Goal: Communication & Community: Answer question/provide support

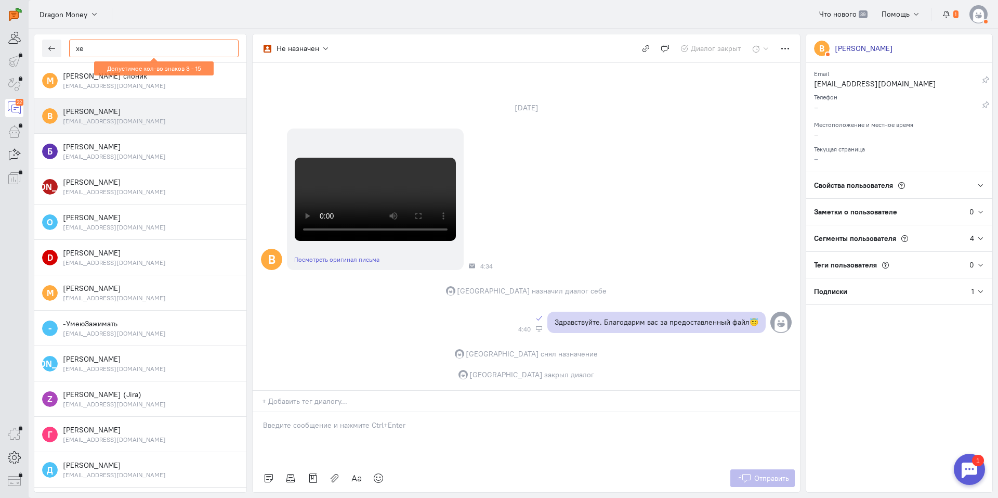
scroll to position [329, 0]
click at [14, 48] on div "operator conversation-V1122-10000-3month 22" at bounding box center [499, 249] width 998 height 498
paste input "Kirillpaza32@gm"
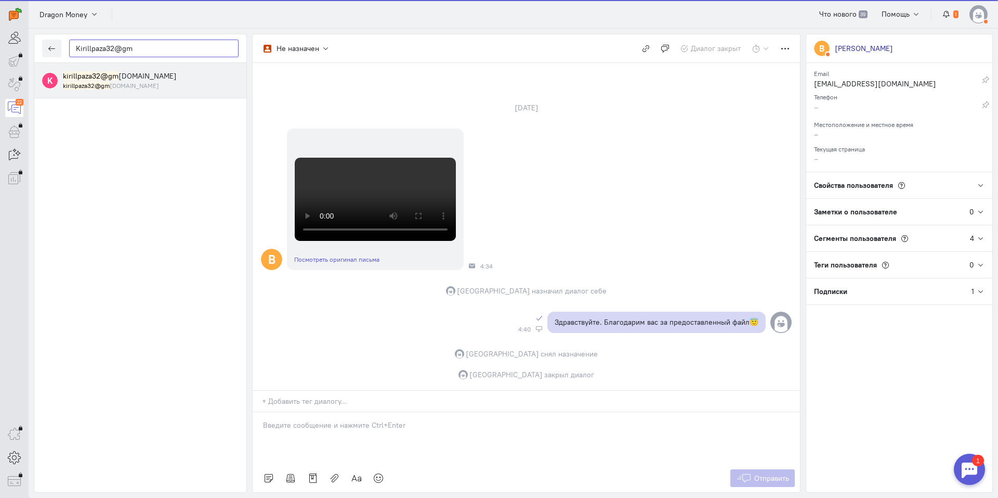
type input "Kirillpaza32@gm"
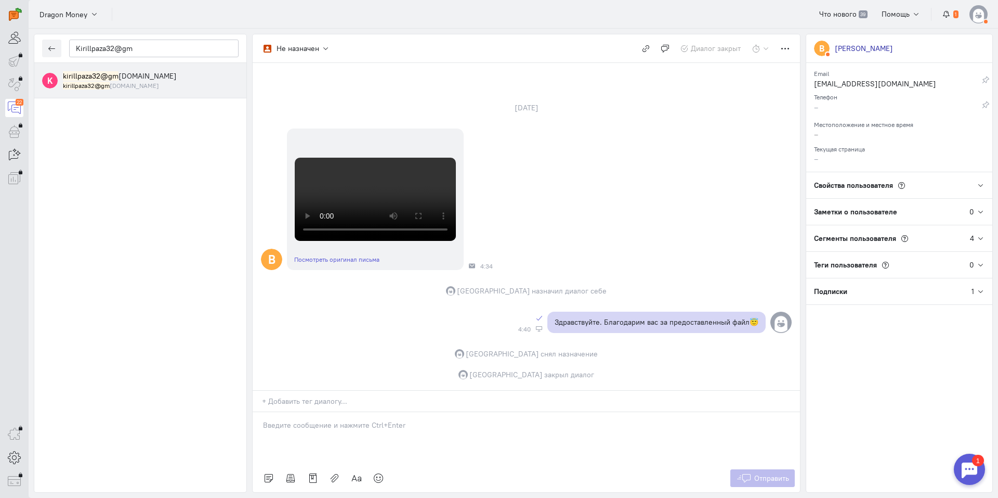
click at [134, 84] on div "kirillpaza32@gm [DOMAIN_NAME]" at bounding box center [151, 85] width 176 height 9
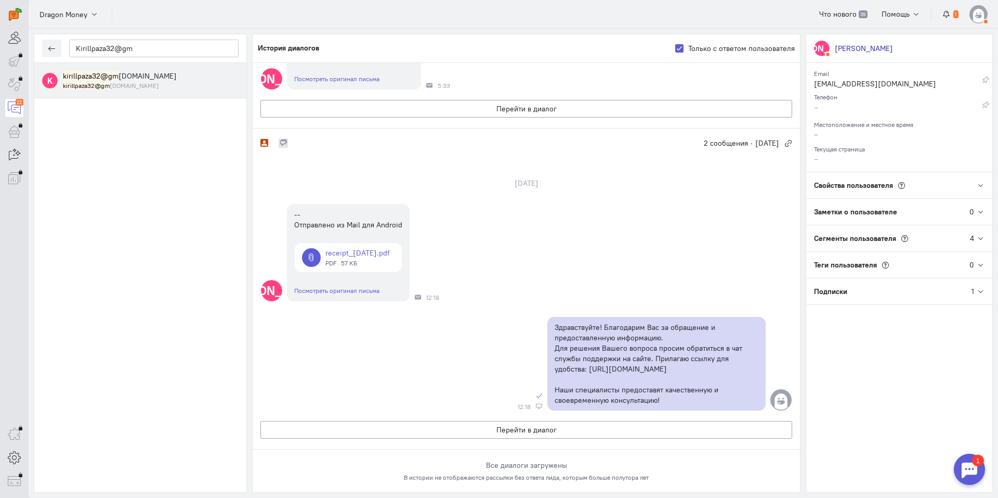
scroll to position [0, 0]
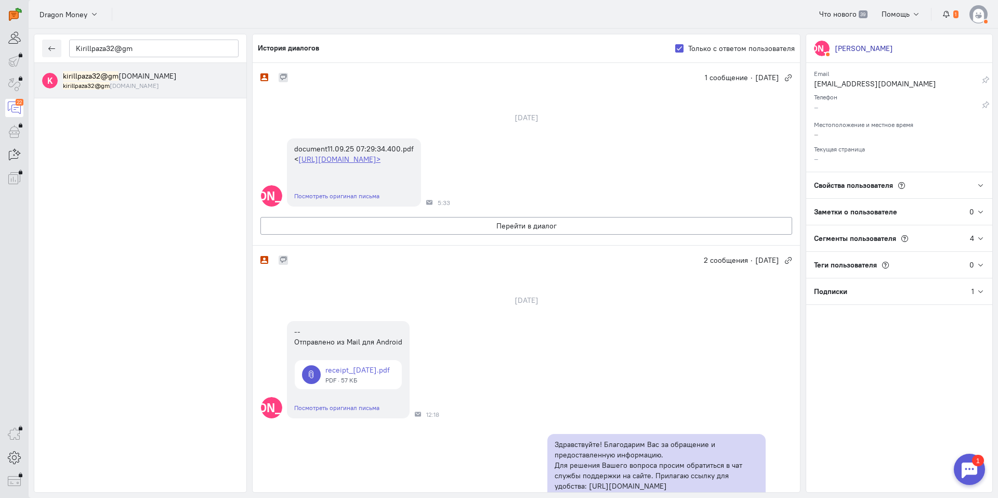
click at [360, 245] on div "[DATE] К document11.09.25 07:29:34.400.pdf < [URL][DOMAIN_NAME]> Посмотреть ори…" at bounding box center [526, 168] width 547 height 154
click at [358, 234] on button "Перейти в диалог" at bounding box center [526, 226] width 532 height 18
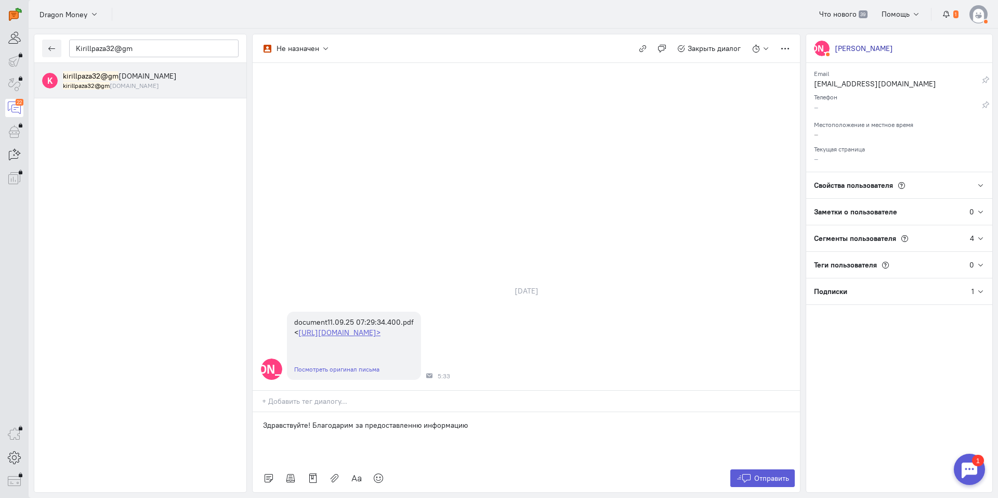
click at [413, 425] on p "Здравствуйте! Благодарим за предоставленню информацию" at bounding box center [526, 425] width 527 height 10
click at [494, 426] on p "Здравствуйте! Благодарим за предоставленную информацию" at bounding box center [526, 425] width 527 height 10
click at [374, 482] on icon at bounding box center [378, 478] width 10 height 10
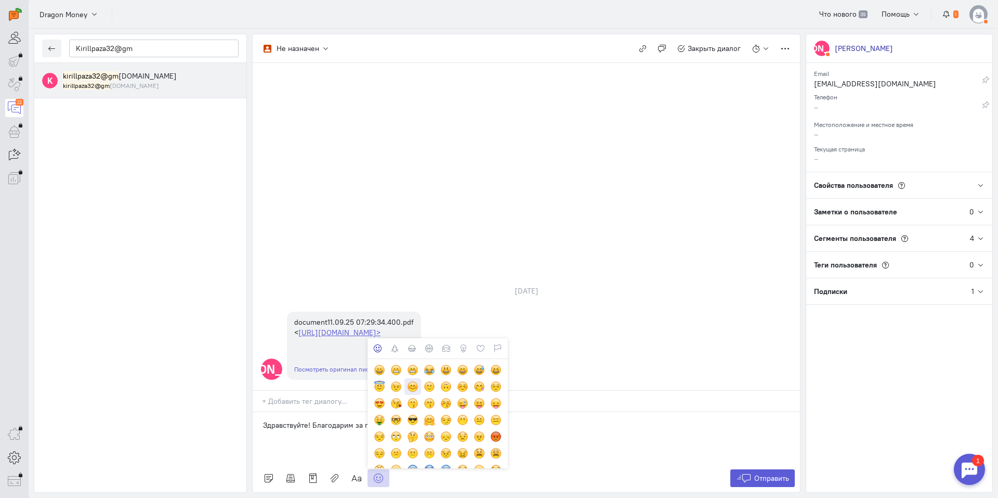
click at [414, 391] on div at bounding box center [412, 386] width 11 height 11
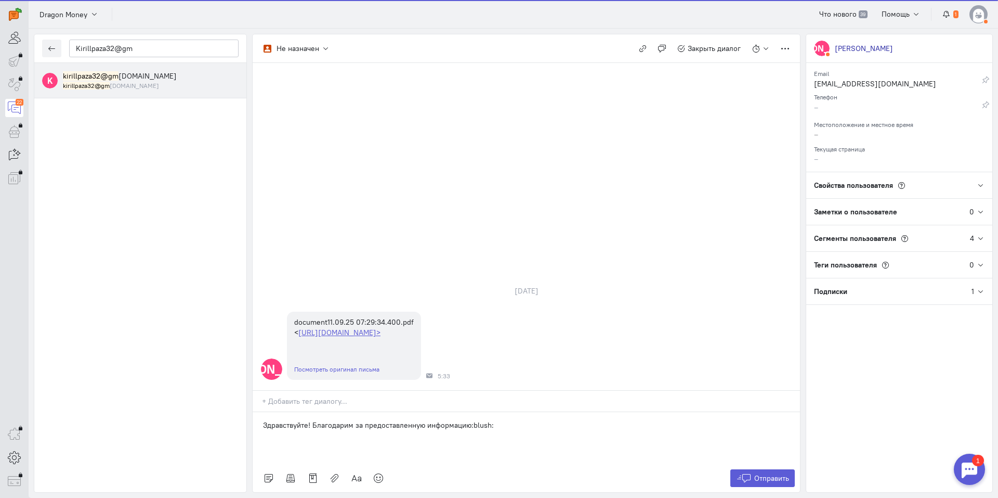
click at [546, 426] on p "Здравствуйте! Благодарим за предоставленную информацию:blush:" at bounding box center [526, 425] width 527 height 10
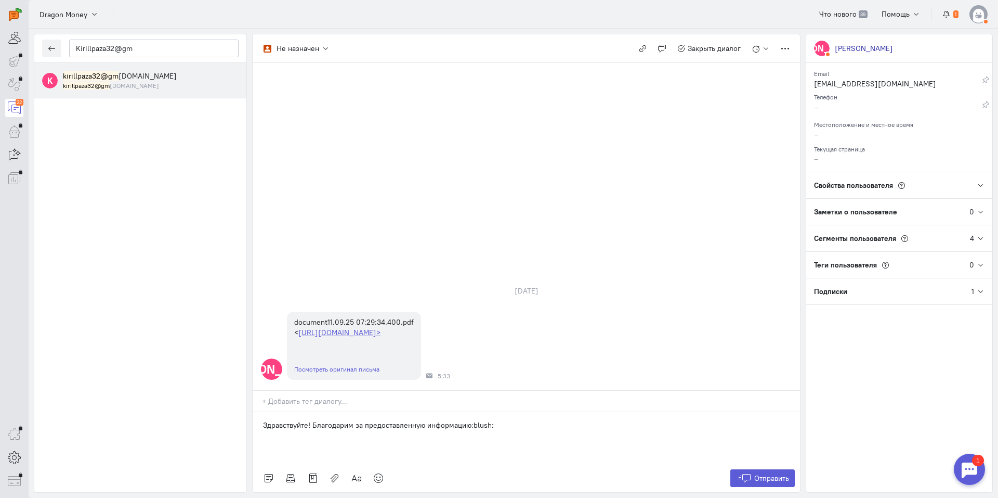
click at [542, 424] on p "Здравствуйте! Благодарим за предоставленную информацию:blush:" at bounding box center [526, 425] width 527 height 10
click at [758, 476] on span "Отправить" at bounding box center [771, 477] width 35 height 9
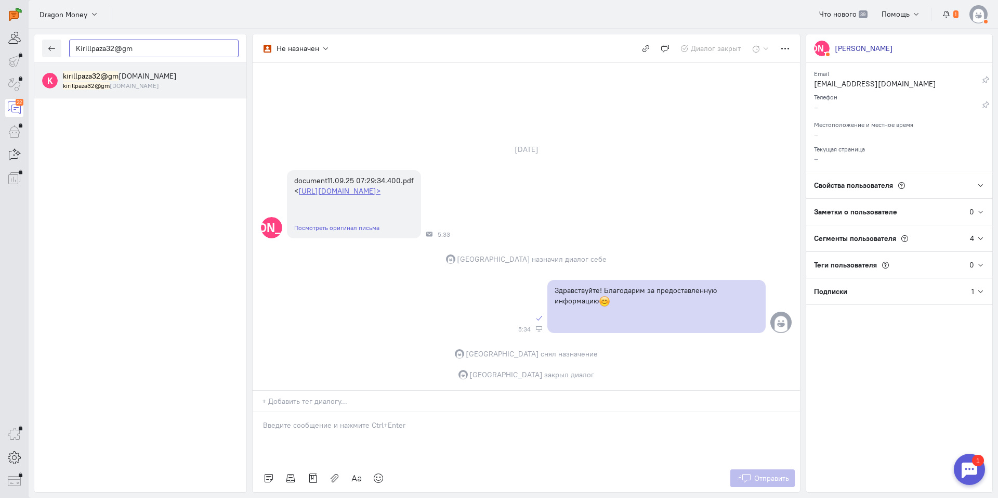
drag, startPoint x: 161, startPoint y: 46, endPoint x: 0, endPoint y: 55, distance: 160.9
click at [0, 55] on div "operator conversation-V1122-10000-3month 22" at bounding box center [499, 249] width 998 height 498
click at [39, 50] on div "Kirillpaza32@gm" at bounding box center [140, 48] width 212 height 29
click at [45, 50] on button "button" at bounding box center [51, 49] width 19 height 18
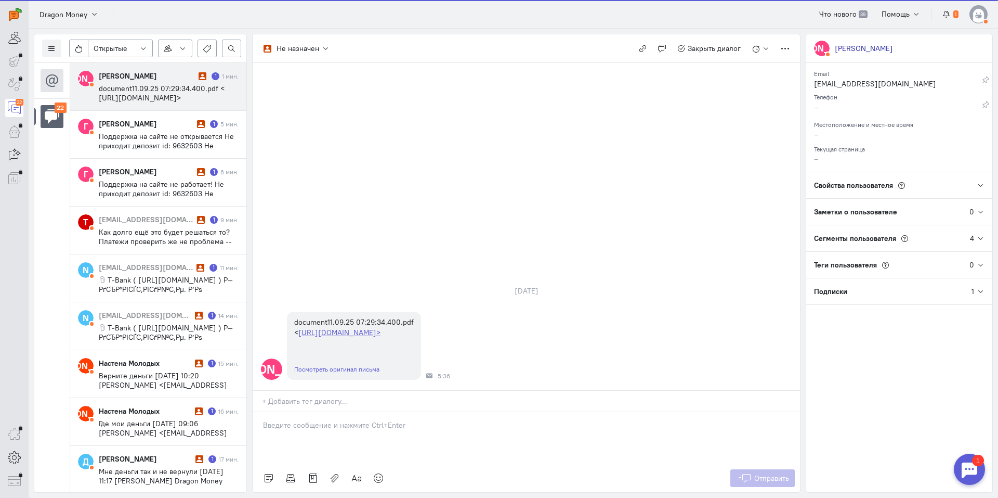
click at [127, 76] on div "[PERSON_NAME]" at bounding box center [147, 76] width 97 height 10
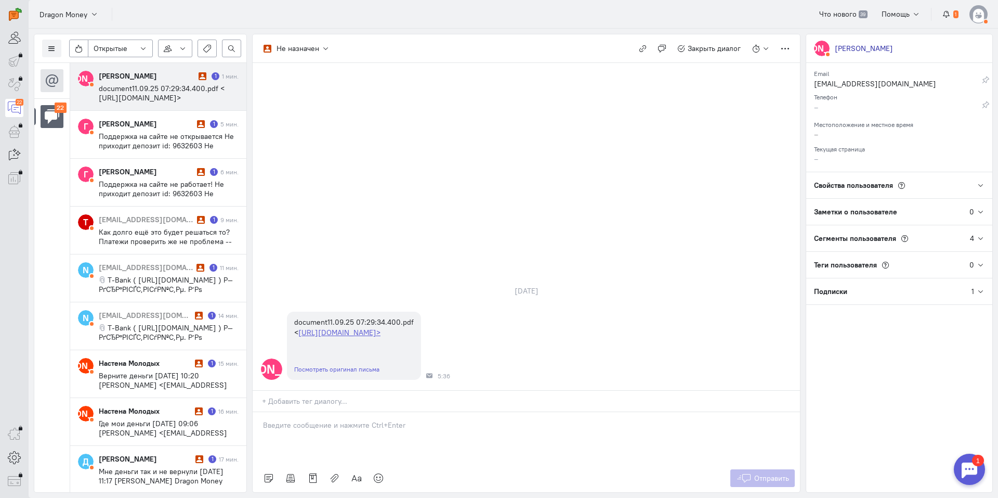
click at [41, 49] on div "Список пользователей Включить темную тему Открытые Открытые диалоги Отложенные …" at bounding box center [140, 48] width 212 height 29
click at [46, 50] on button at bounding box center [51, 49] width 19 height 18
click at [120, 69] on span "Список пользователей" at bounding box center [100, 68] width 77 height 9
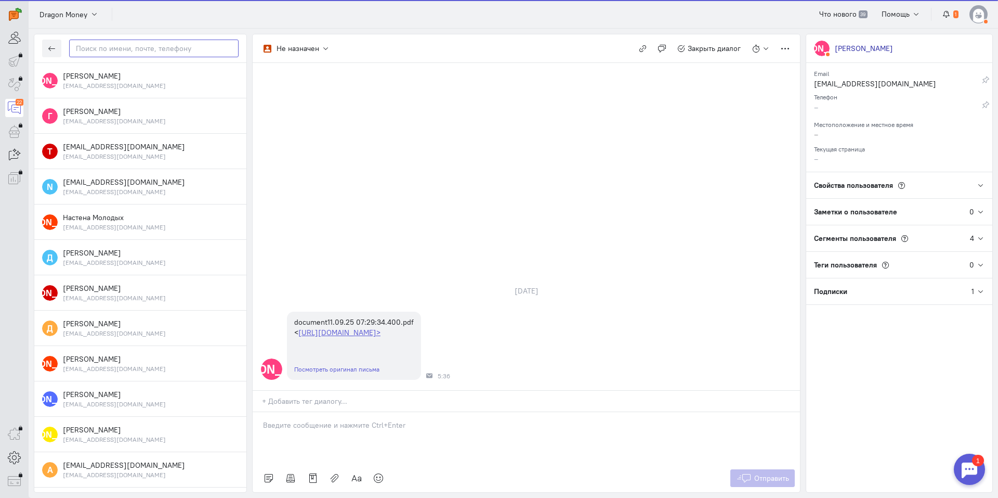
click at [130, 55] on input "text" at bounding box center [153, 49] width 169 height 18
paste input "Kirillpaza32@gm"
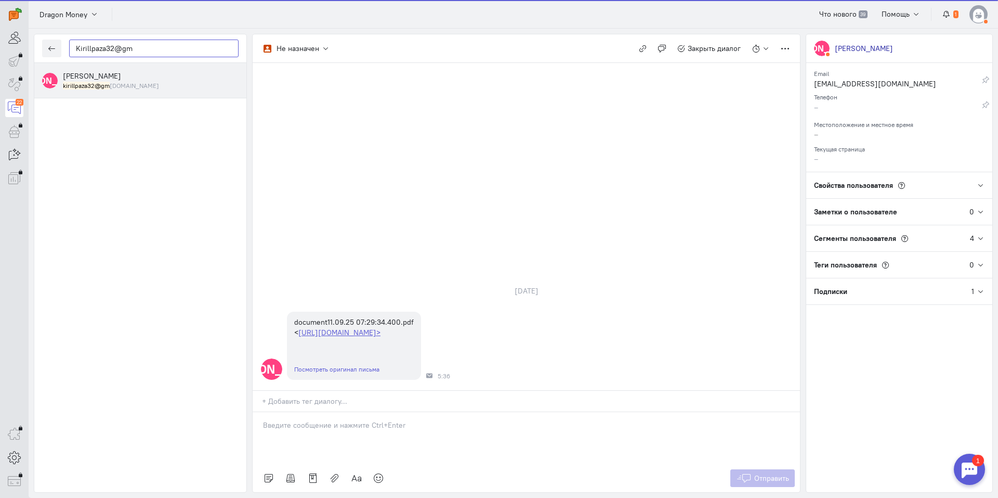
type input "Kirillpaza32@gm"
click at [123, 82] on small "kirillpaza32@gm [DOMAIN_NAME]" at bounding box center [111, 85] width 96 height 9
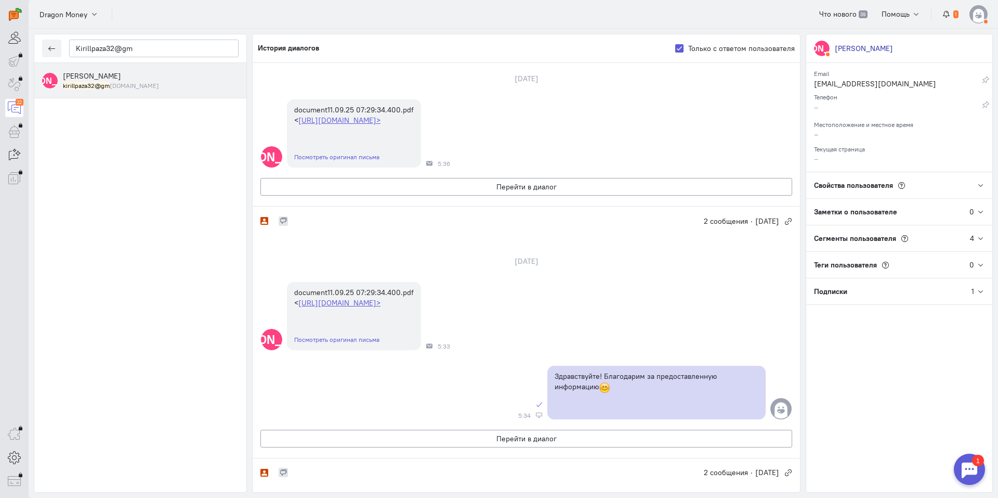
scroll to position [104, 0]
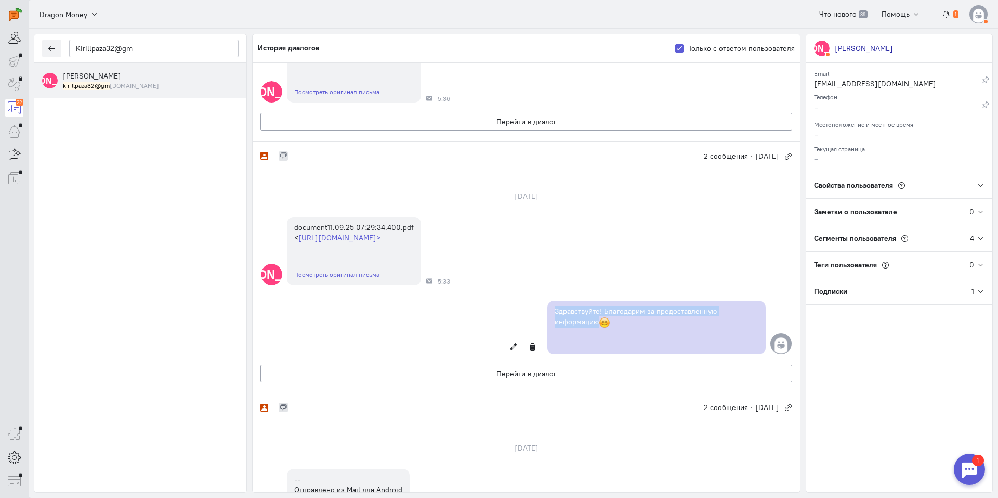
copy p "Здравствуйте! Благодарим за предоставленную информацию"
drag, startPoint x: 614, startPoint y: 346, endPoint x: 528, endPoint y: 329, distance: 88.0
click at [528, 329] on div "Здравствуйте! Благодарим за предоставленную информацию [DATE] 5:34:31 через [GE…" at bounding box center [526, 327] width 547 height 64
click at [507, 130] on button "Перейти в диалог" at bounding box center [526, 122] width 532 height 18
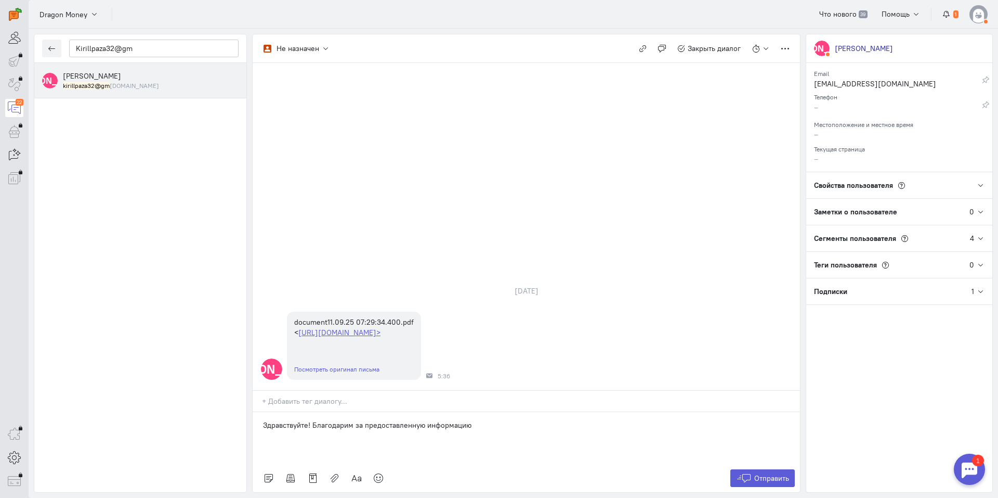
click at [488, 428] on p "Здравствуйте! Благодарим за предоставленную информацию" at bounding box center [526, 425] width 527 height 10
click at [379, 478] on icon at bounding box center [378, 478] width 10 height 10
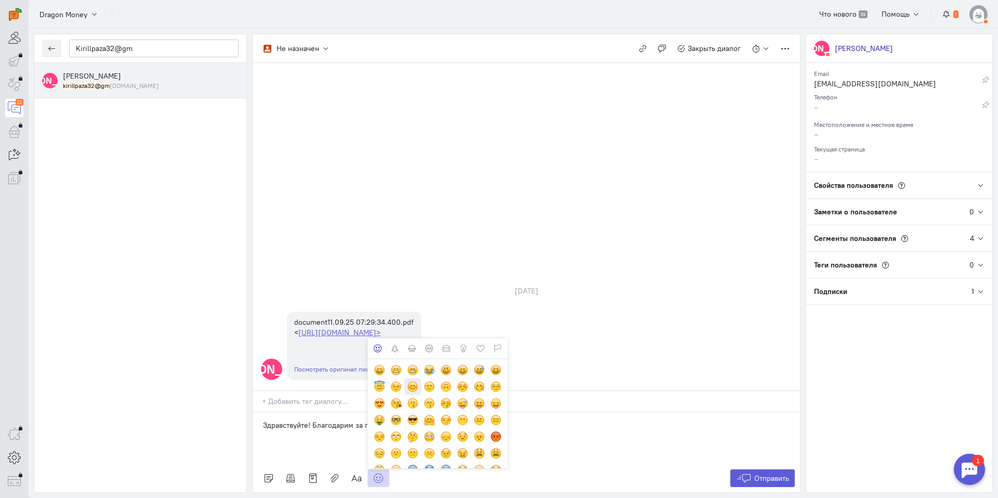
click at [411, 387] on div at bounding box center [412, 386] width 11 height 11
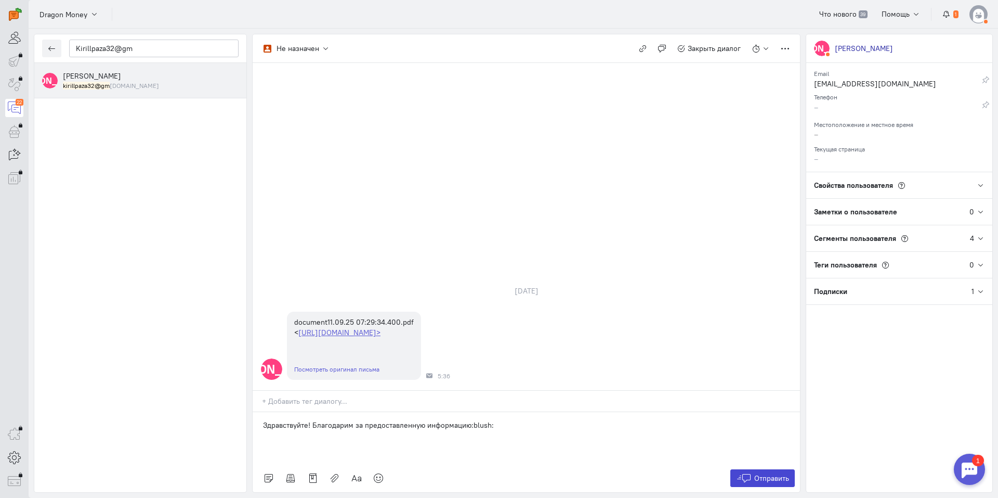
click at [754, 475] on span "Отправить" at bounding box center [771, 477] width 35 height 9
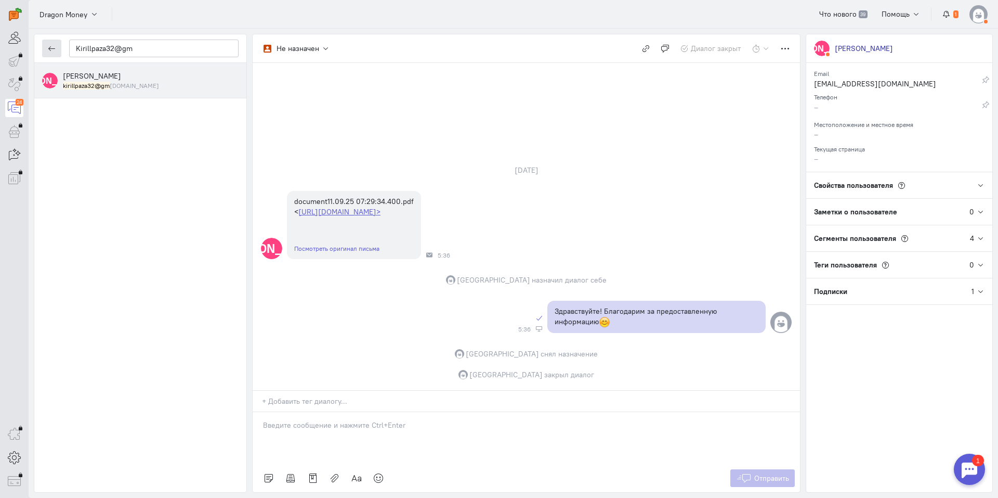
click at [48, 49] on icon "button" at bounding box center [52, 49] width 8 height 8
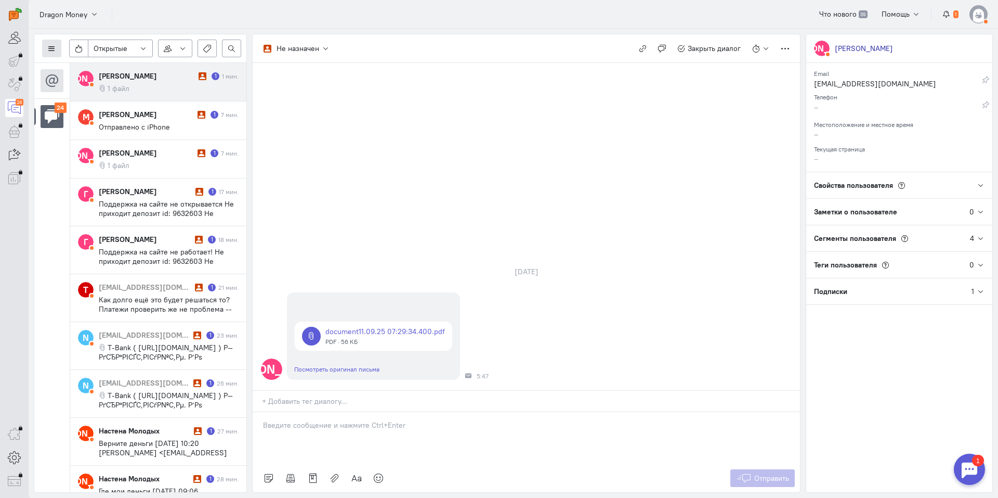
click at [50, 46] on icon at bounding box center [52, 49] width 8 height 8
click at [107, 67] on span "Список пользователей" at bounding box center [100, 68] width 77 height 9
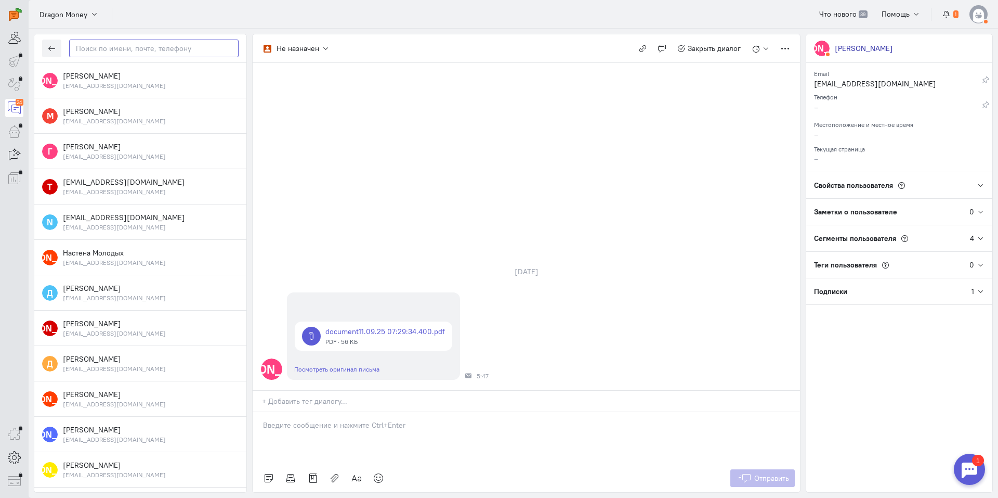
click at [118, 49] on input "text" at bounding box center [153, 49] width 169 height 18
paste input "Kirillpaza32@gm"
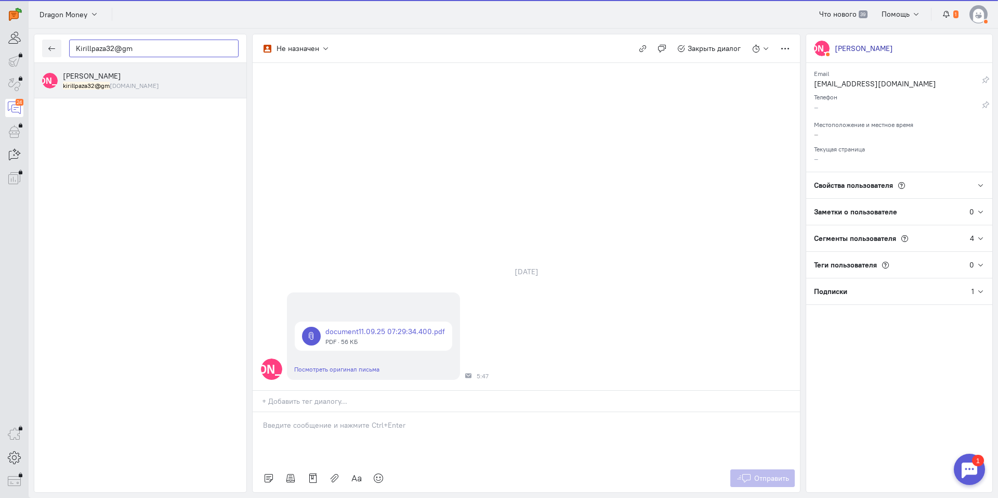
type input "Kirillpaza32@gm"
click at [102, 81] on small "kirillpaza32@gm [DOMAIN_NAME]" at bounding box center [111, 85] width 96 height 9
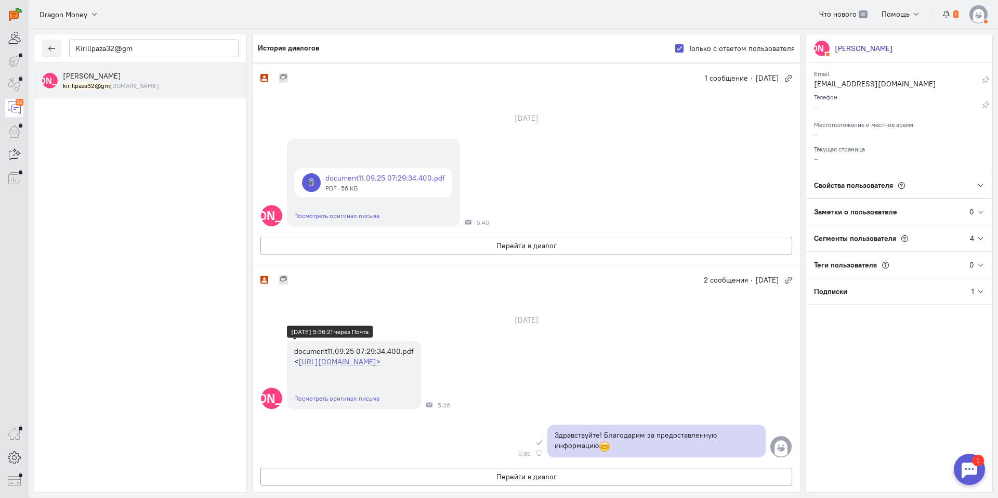
scroll to position [244, 0]
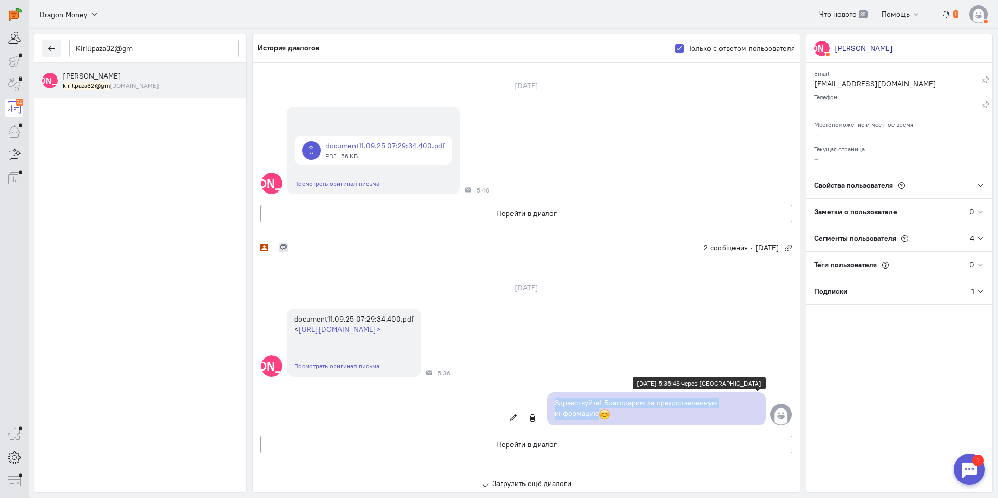
copy p "Здравствуйте! Благодарим за предоставленную информацию"
drag, startPoint x: 620, startPoint y: 416, endPoint x: 543, endPoint y: 402, distance: 77.7
click at [547, 402] on div "Здравствуйте! Благодарим за предоставленную информацию" at bounding box center [656, 408] width 218 height 33
click at [401, 205] on button "Перейти в диалог" at bounding box center [526, 213] width 532 height 18
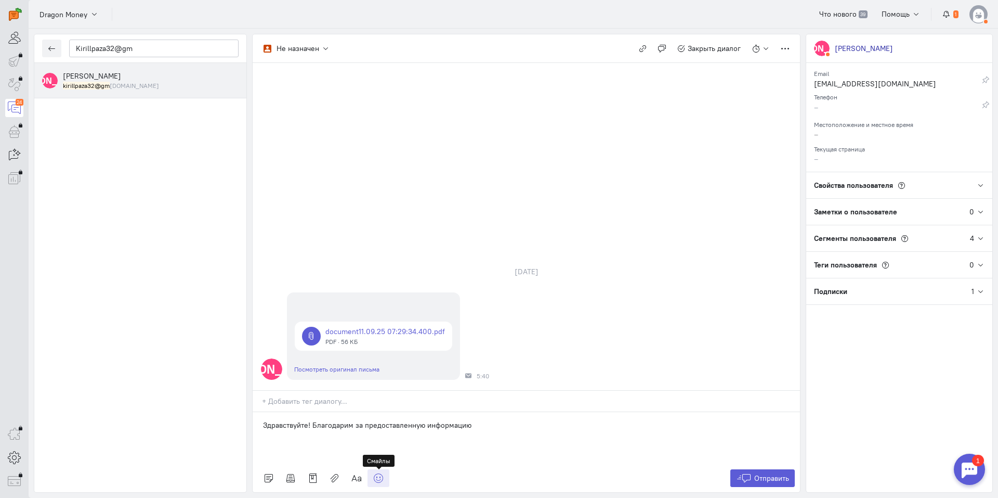
click at [375, 479] on icon at bounding box center [378, 478] width 10 height 10
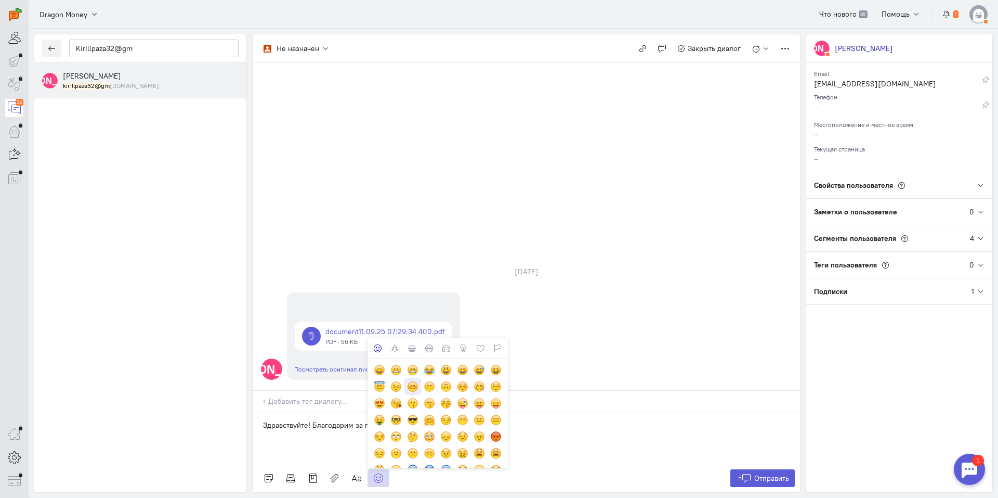
click at [410, 384] on div at bounding box center [412, 386] width 11 height 11
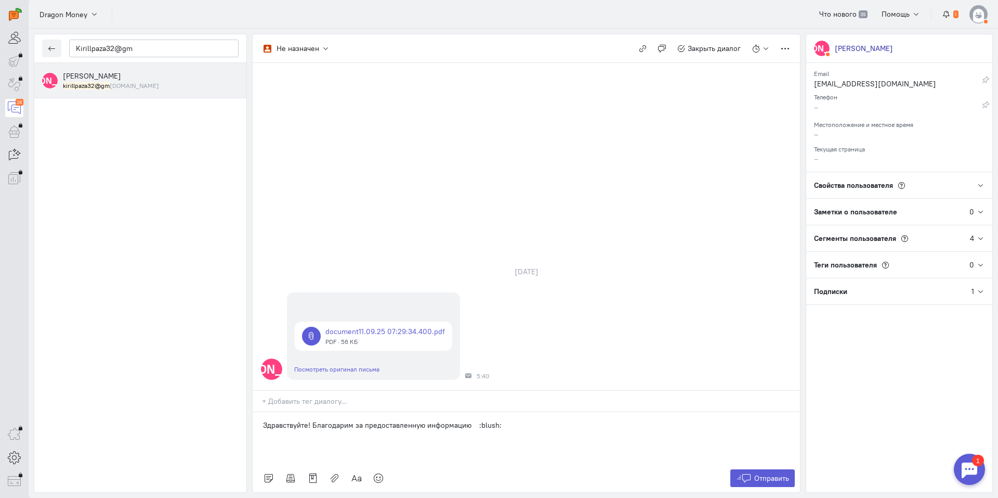
click at [471, 426] on p "Здравствуйте! Благодарим за предоставленную информацию :blush:" at bounding box center [526, 425] width 527 height 10
click at [473, 427] on p "Здравствуйте! Благодарим за предоставленную информацию :blush:" at bounding box center [526, 425] width 527 height 10
click at [753, 477] on button "Отправить" at bounding box center [762, 478] width 65 height 18
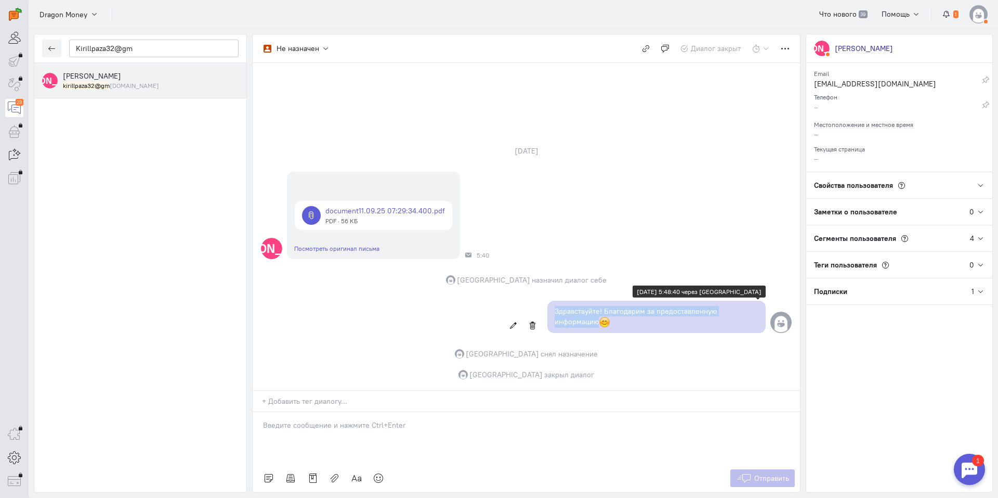
drag, startPoint x: 622, startPoint y: 324, endPoint x: 552, endPoint y: 308, distance: 71.6
click at [552, 308] on div "Здравствуйте! Благодарим за предоставленную информацию" at bounding box center [656, 316] width 218 height 33
copy p "Здравствуйте! Благодарим за предоставленную информацию"
click at [58, 49] on button "button" at bounding box center [51, 49] width 19 height 18
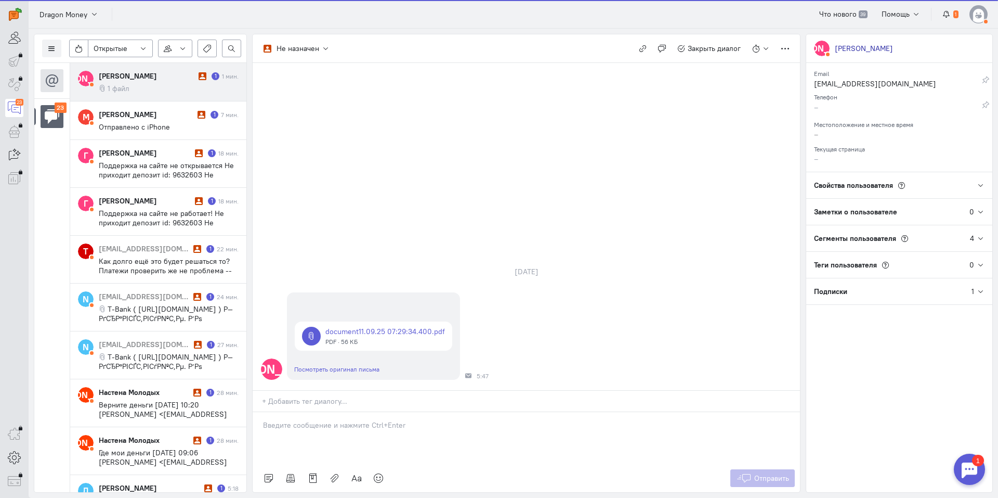
click at [172, 91] on cq-message "1 файл" at bounding box center [169, 88] width 140 height 9
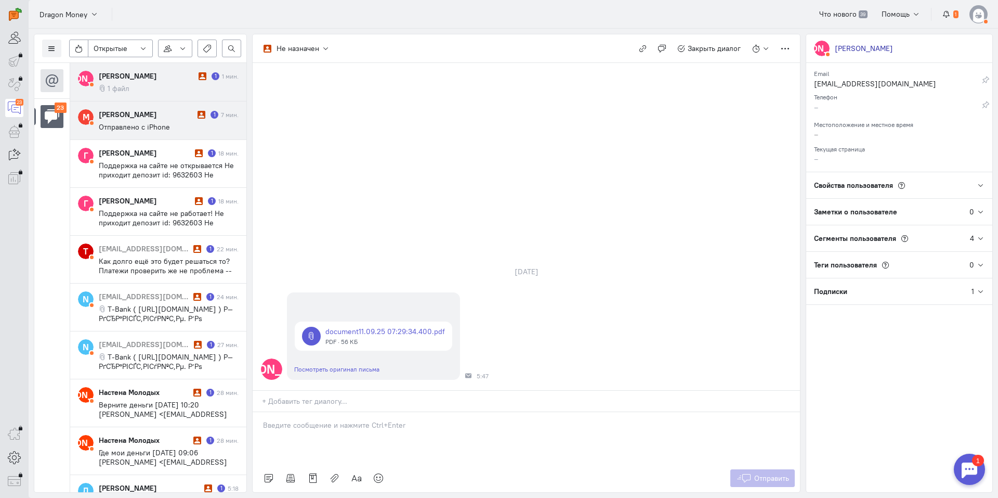
click at [128, 127] on span "Отправлено с iPhone" at bounding box center [134, 126] width 71 height 9
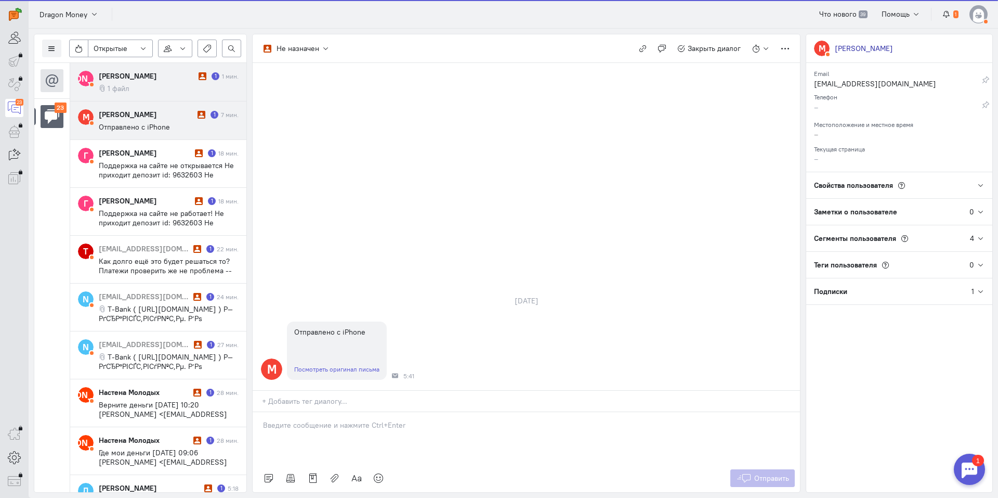
click at [137, 87] on cq-message "1 файл" at bounding box center [169, 88] width 140 height 9
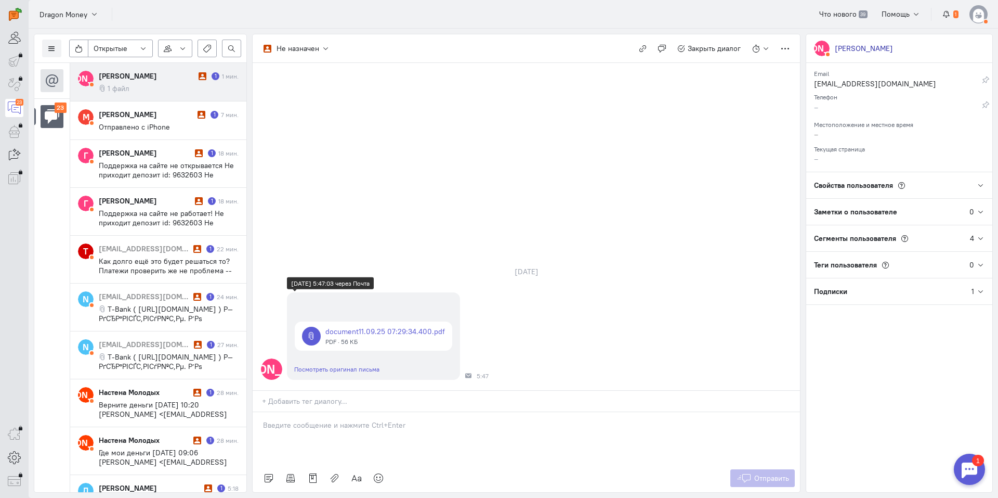
click at [364, 323] on link at bounding box center [374, 335] width 158 height 29
click at [370, 415] on div at bounding box center [526, 438] width 547 height 52
click at [370, 422] on p at bounding box center [526, 425] width 527 height 10
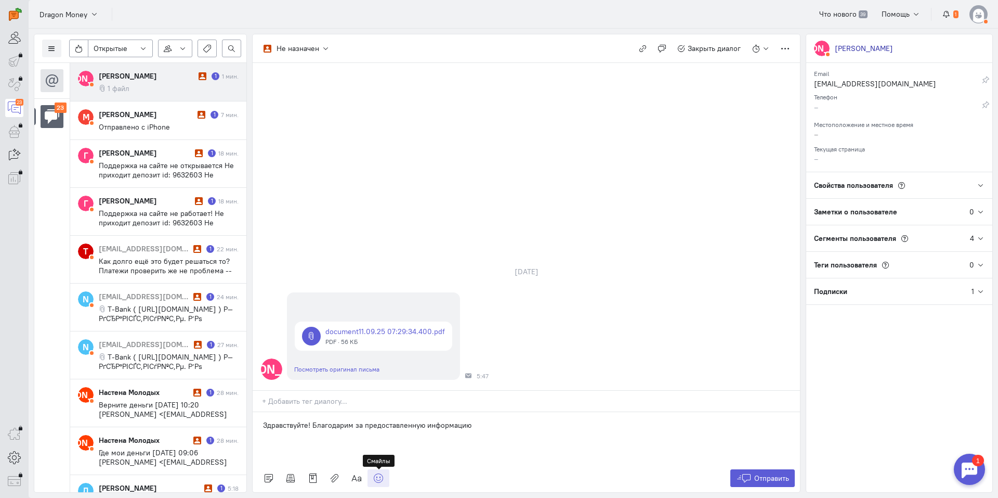
click at [377, 481] on icon at bounding box center [378, 478] width 10 height 10
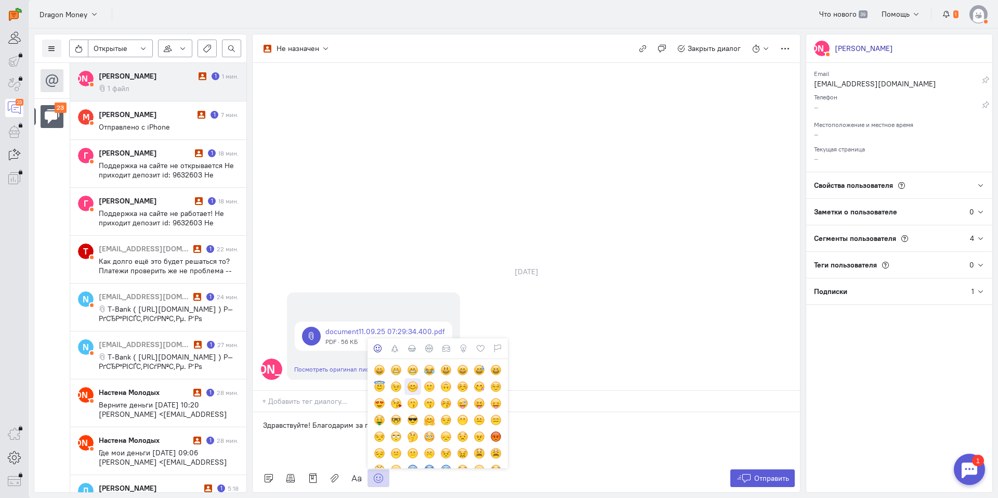
click at [413, 387] on div at bounding box center [412, 386] width 11 height 11
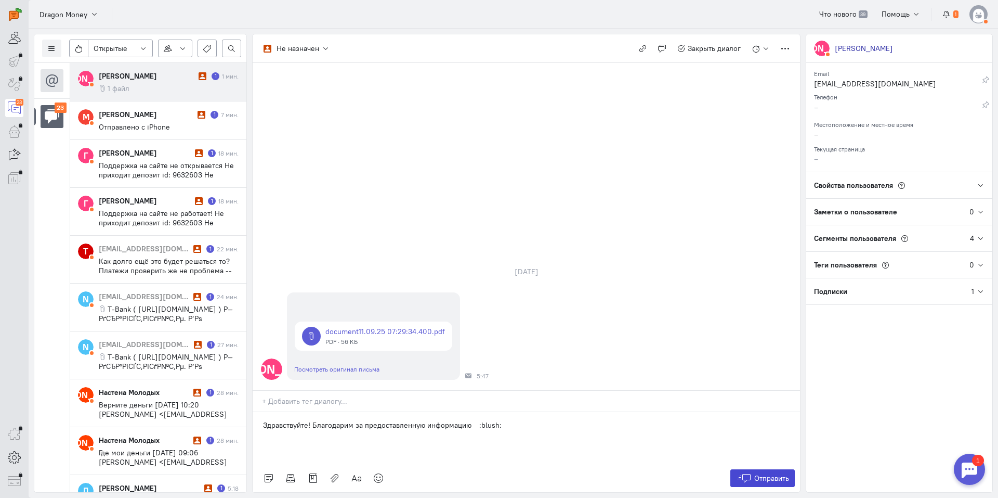
click at [762, 482] on span "Отправить" at bounding box center [771, 477] width 35 height 9
